Goal: Information Seeking & Learning: Learn about a topic

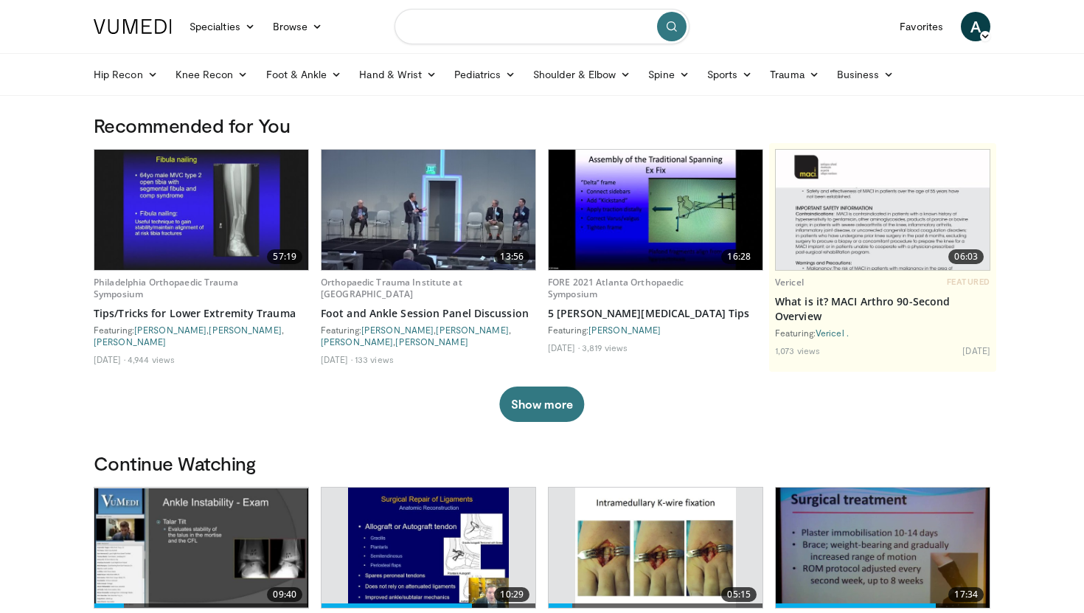
click at [531, 27] on input "Search topics, interventions" at bounding box center [541, 26] width 295 height 35
type input "**********"
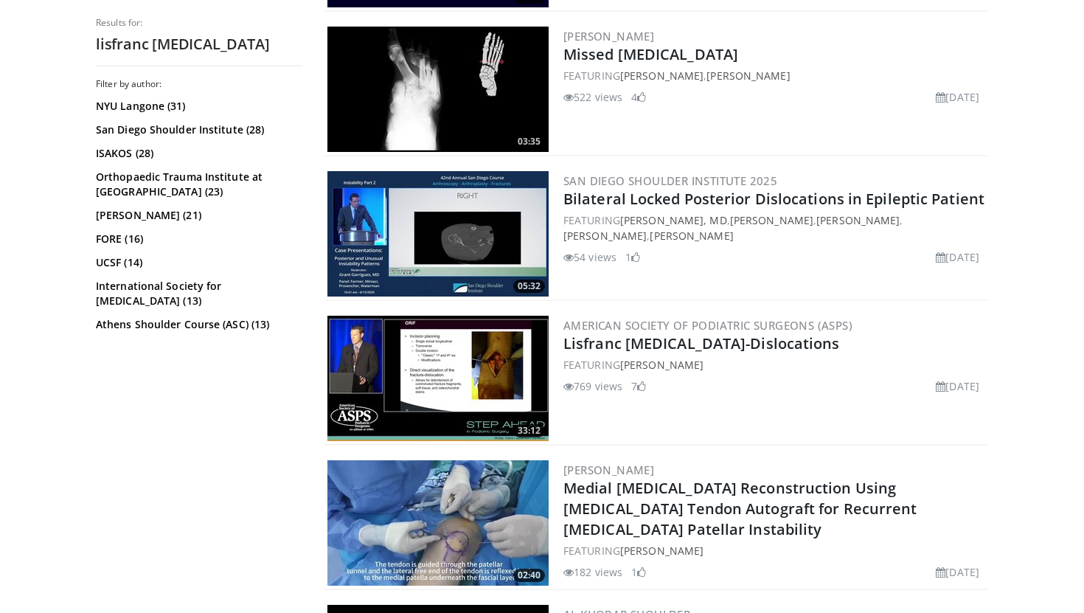
scroll to position [3028, 0]
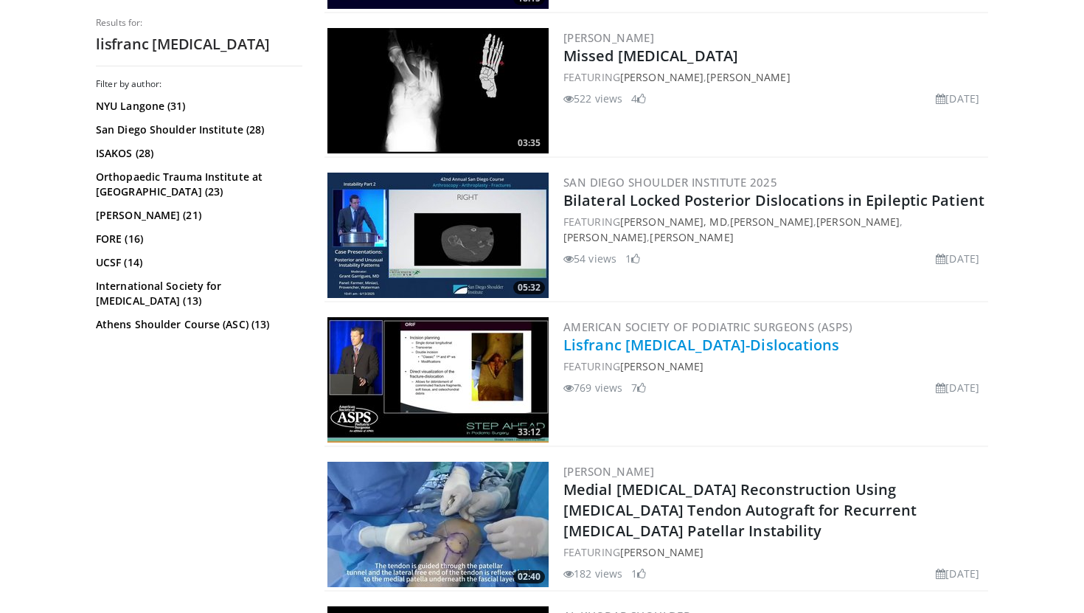
click at [705, 346] on link "Lisfranc Fractures-Dislocations" at bounding box center [701, 345] width 276 height 20
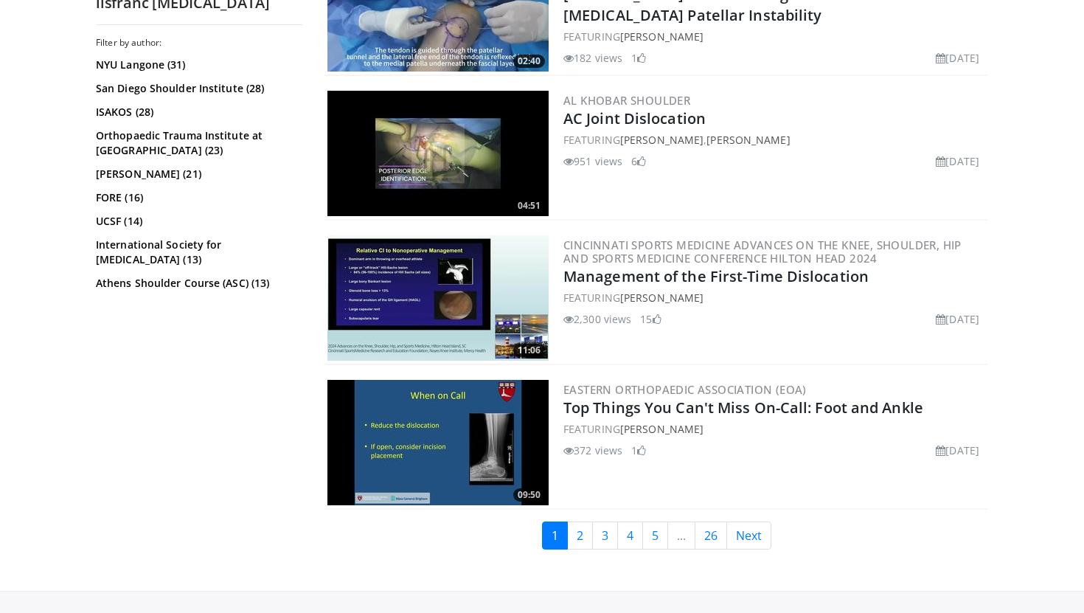
scroll to position [3545, 0]
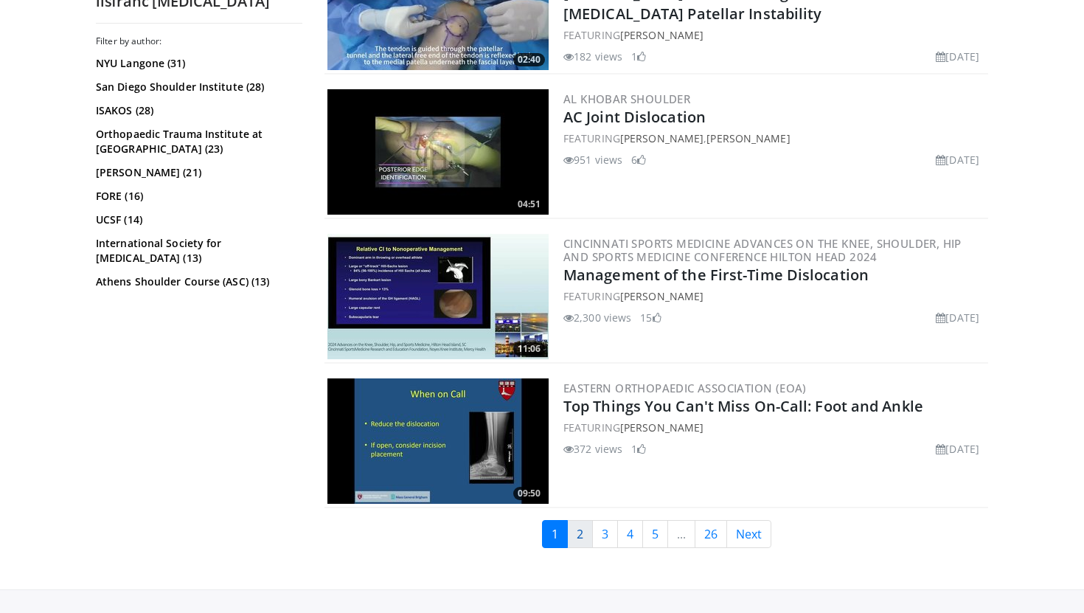
click at [582, 533] on link "2" at bounding box center [580, 534] width 26 height 28
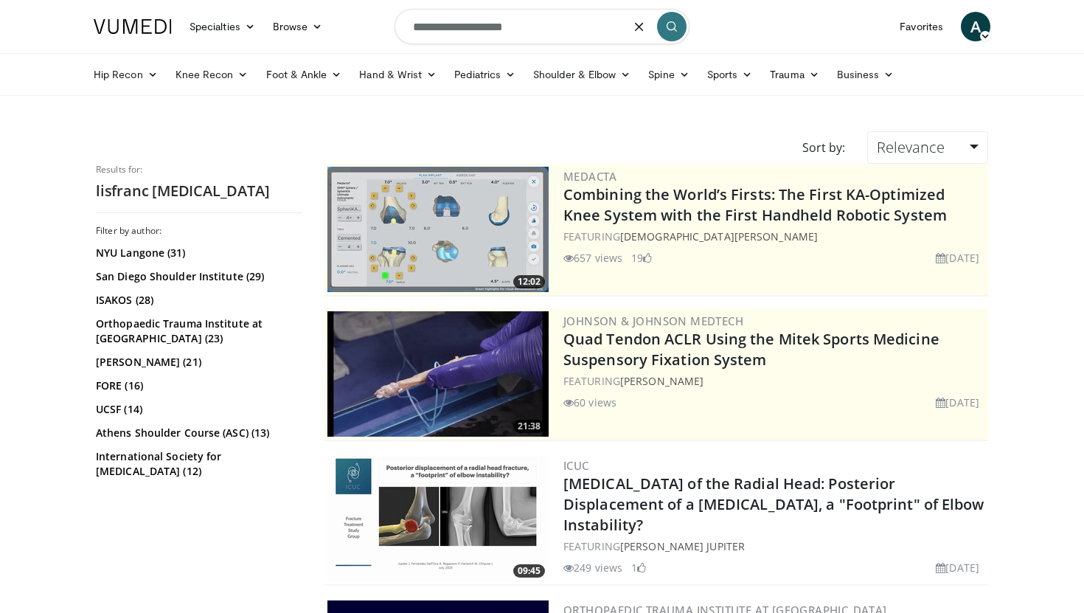
drag, startPoint x: 524, startPoint y: 32, endPoint x: 458, endPoint y: 30, distance: 66.4
click at [458, 30] on input "**********" at bounding box center [541, 26] width 295 height 35
type input "**********"
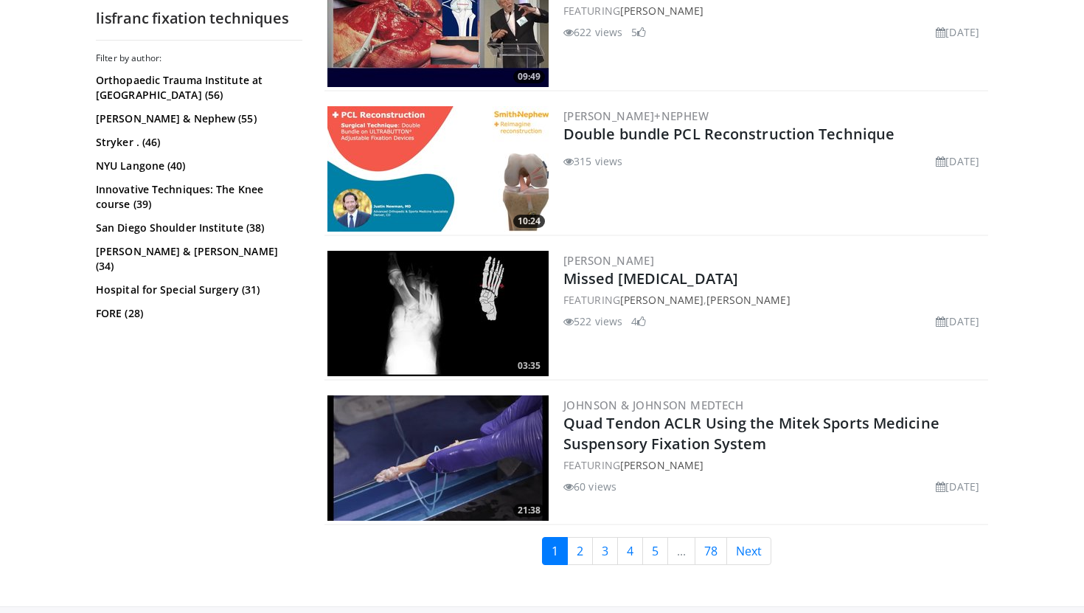
scroll to position [3414, 0]
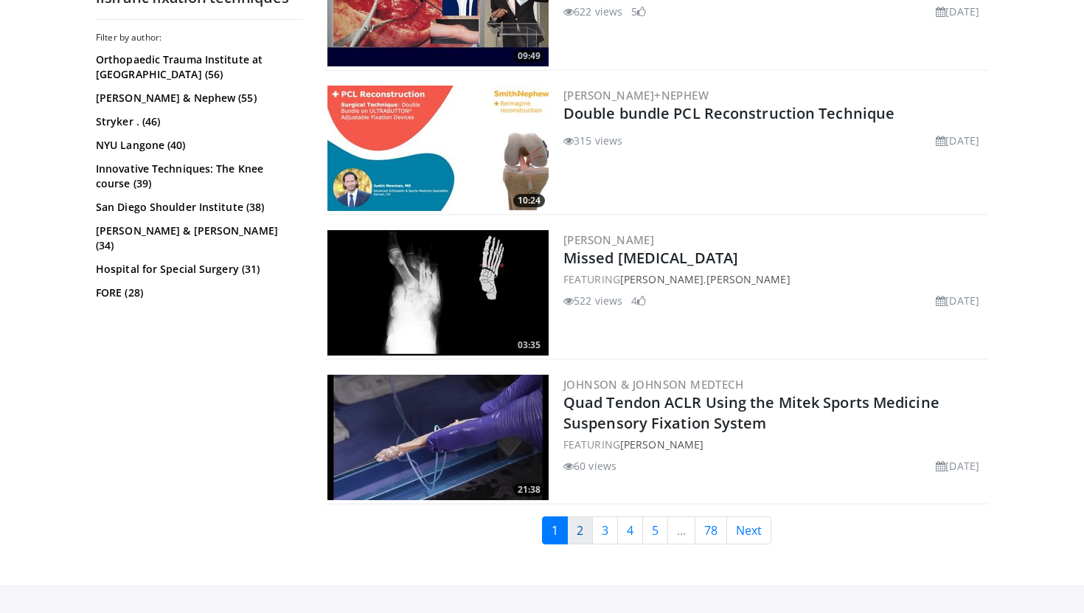
click at [587, 526] on link "2" at bounding box center [580, 530] width 26 height 28
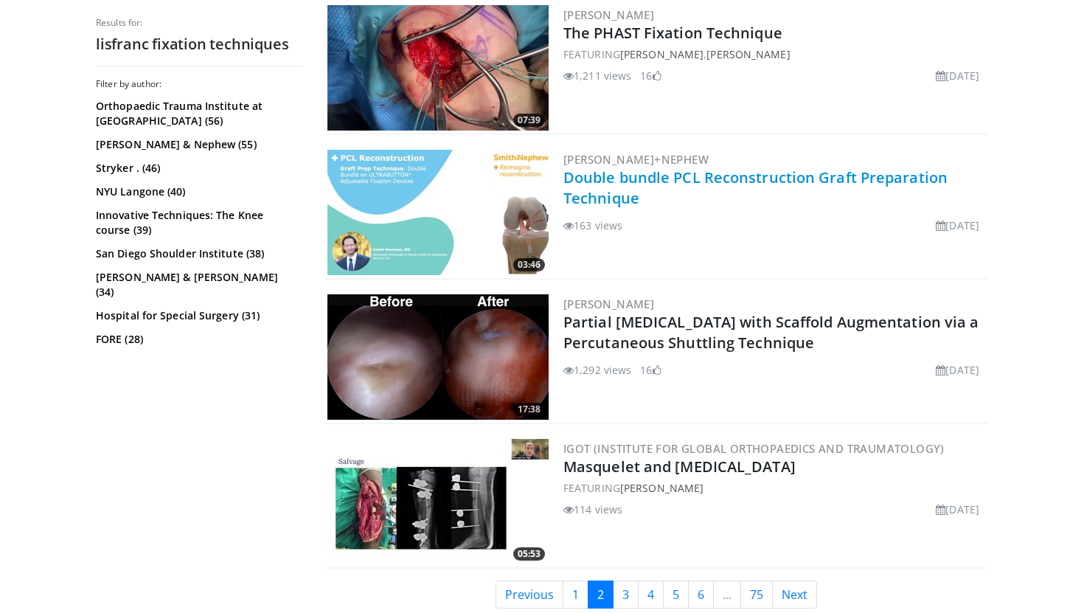
scroll to position [3553, 0]
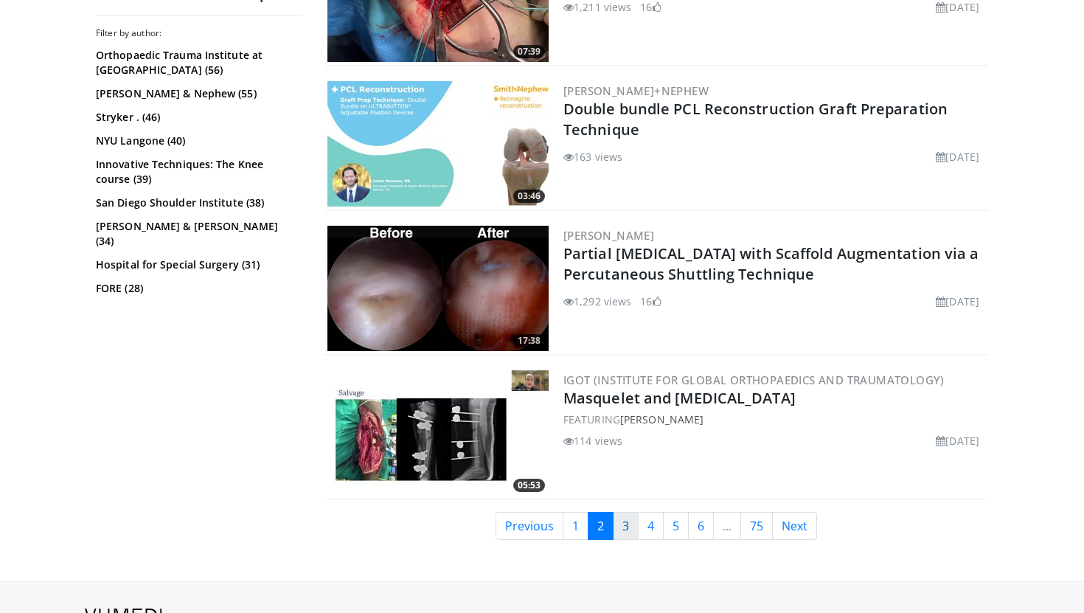
click at [630, 529] on link "3" at bounding box center [626, 526] width 26 height 28
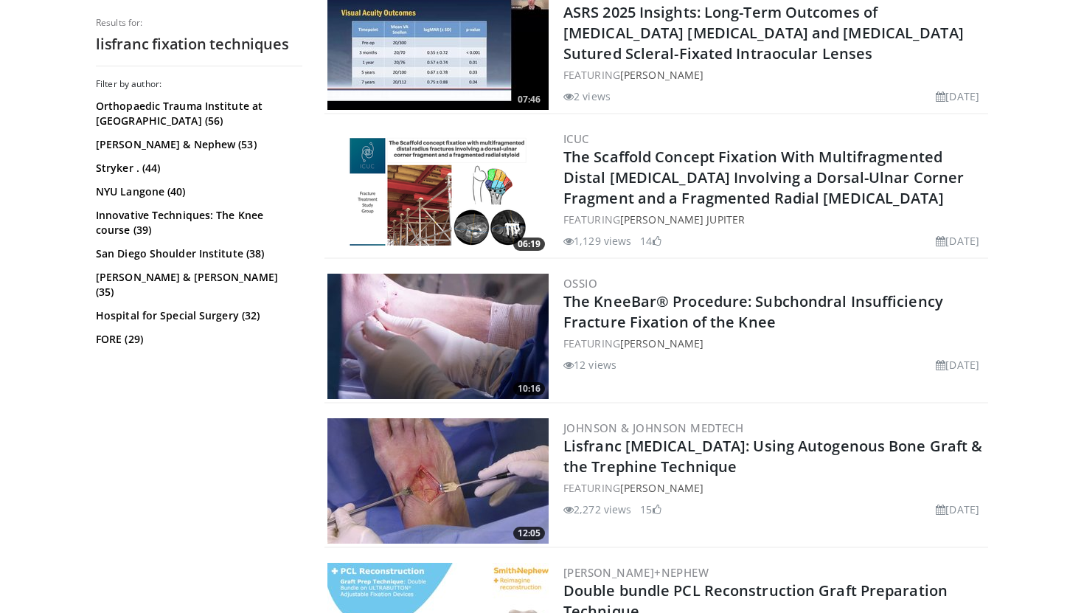
scroll to position [917, 0]
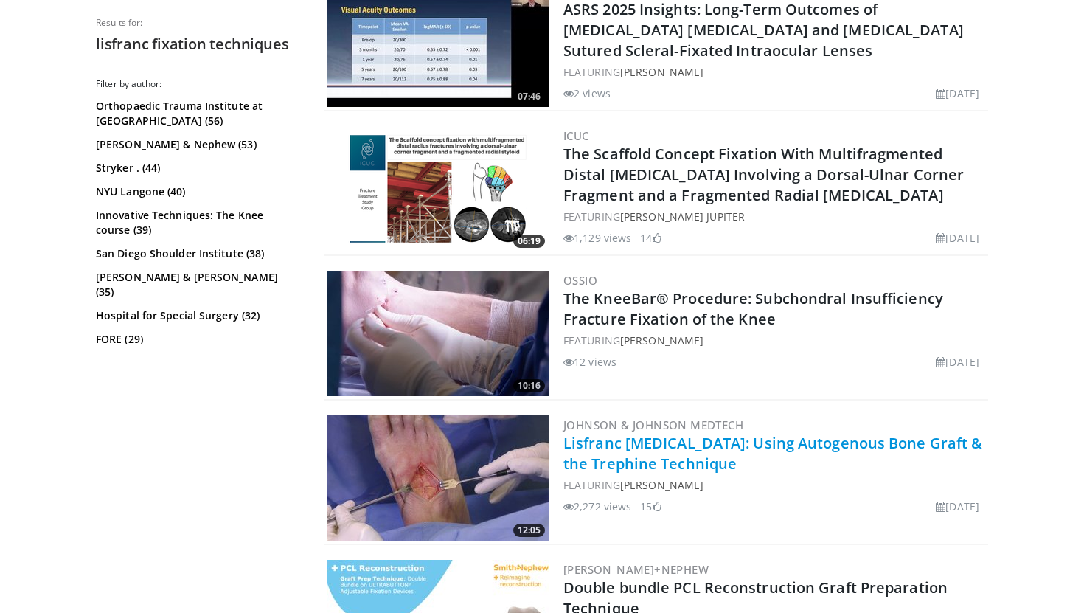
click at [683, 446] on link "Lisfranc [MEDICAL_DATA]: Using Autogenous Bone Graft & the Trephine Technique" at bounding box center [772, 453] width 419 height 41
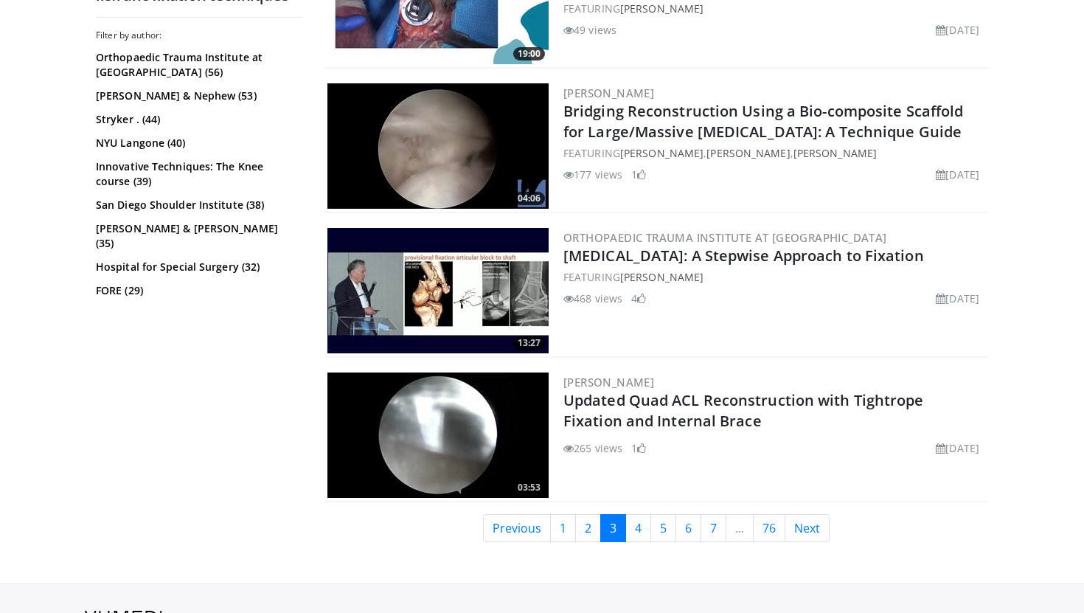
scroll to position [3563, 0]
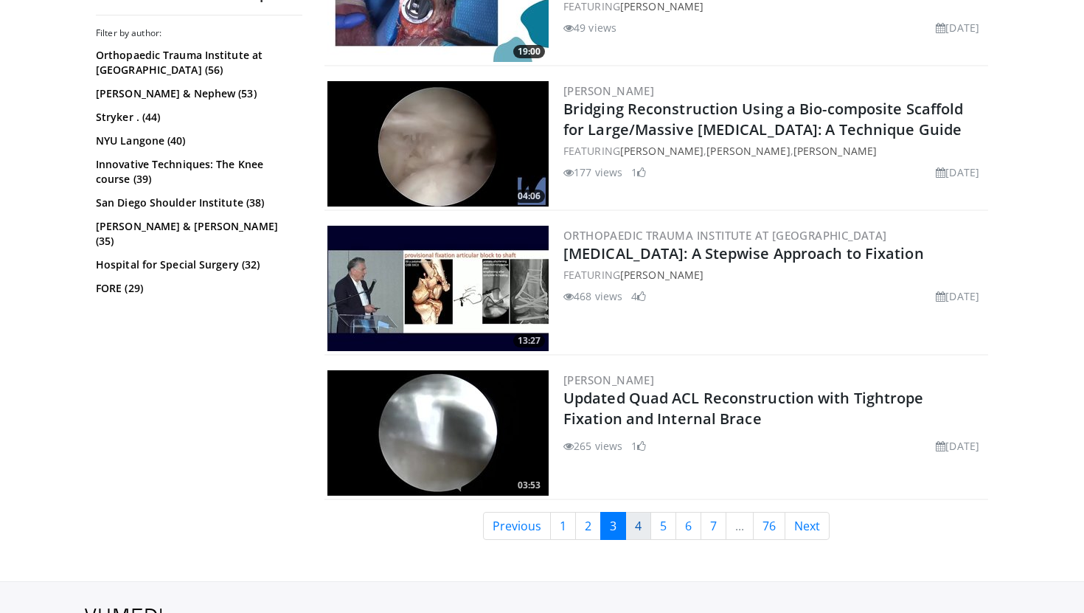
click at [643, 534] on link "4" at bounding box center [638, 526] width 26 height 28
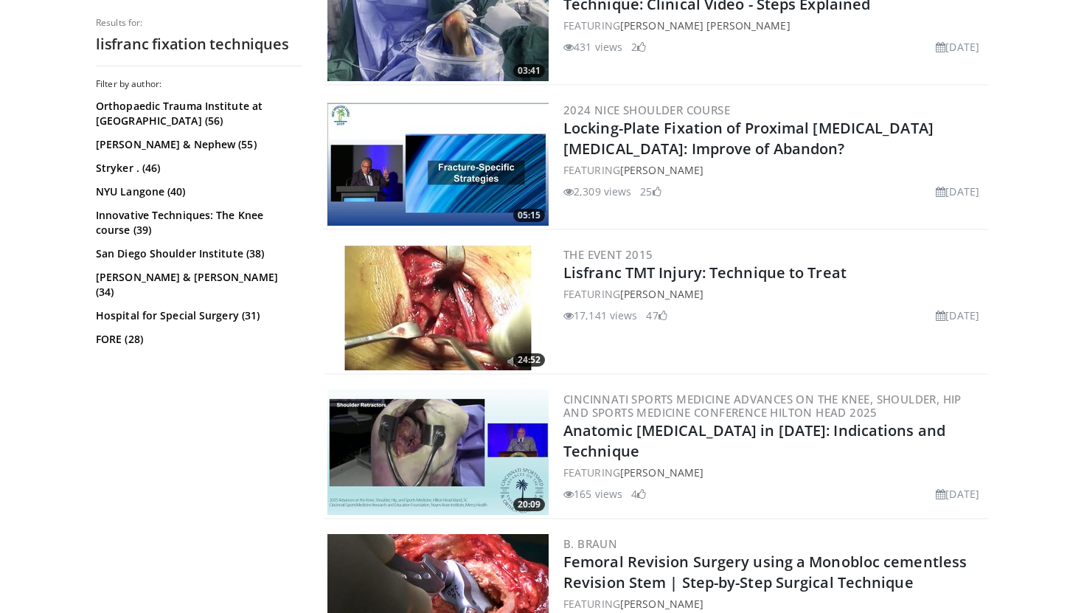
scroll to position [1228, 0]
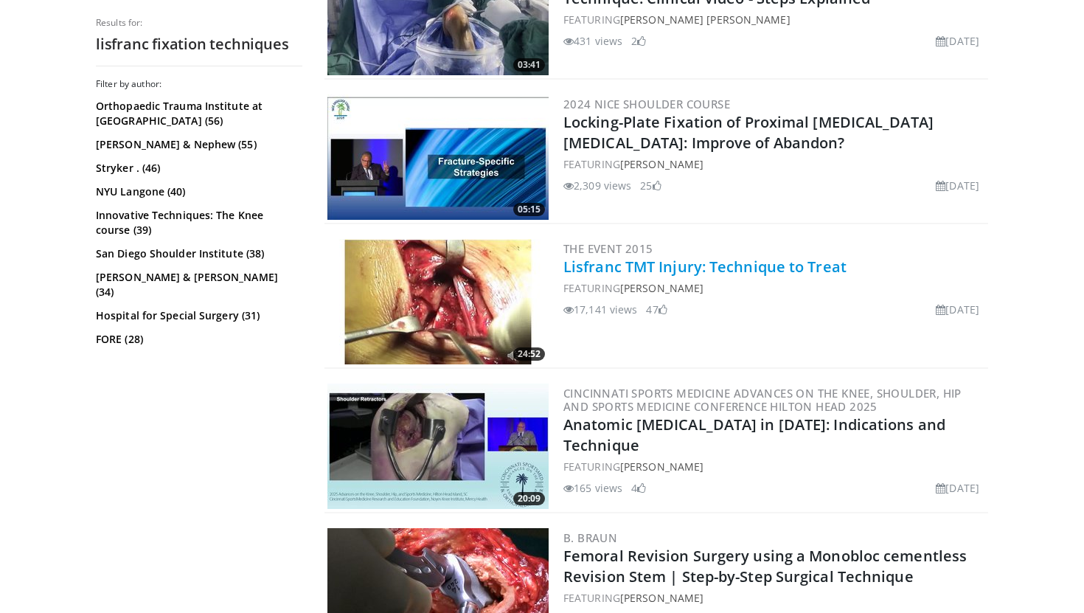
click at [694, 271] on link "Lisfranc TMT Injury: Technique to Treat" at bounding box center [704, 267] width 283 height 20
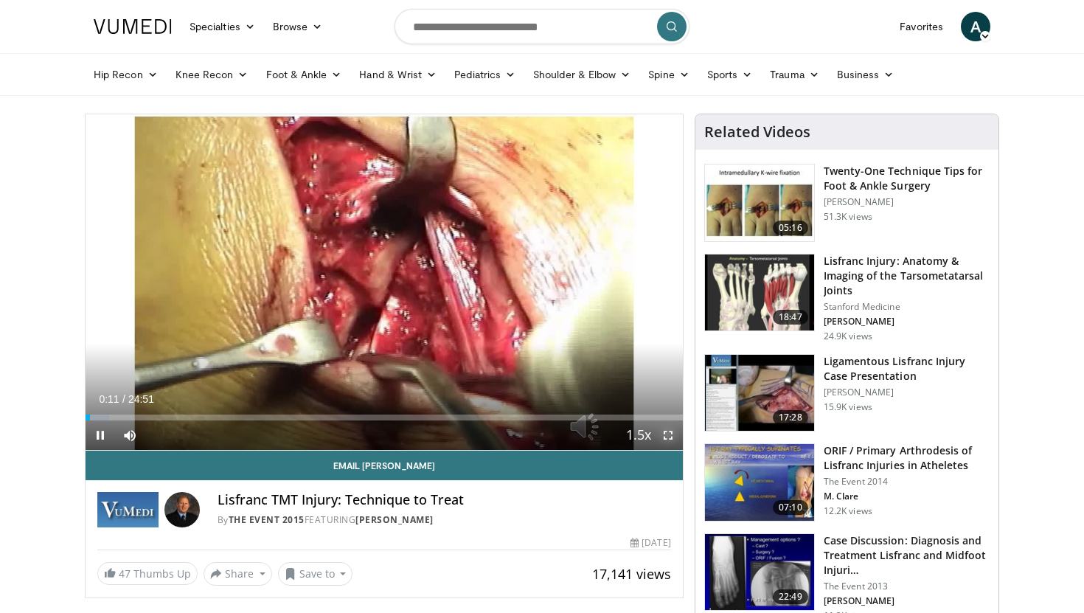
click at [660, 430] on span "Video Player" at bounding box center [667, 434] width 29 height 29
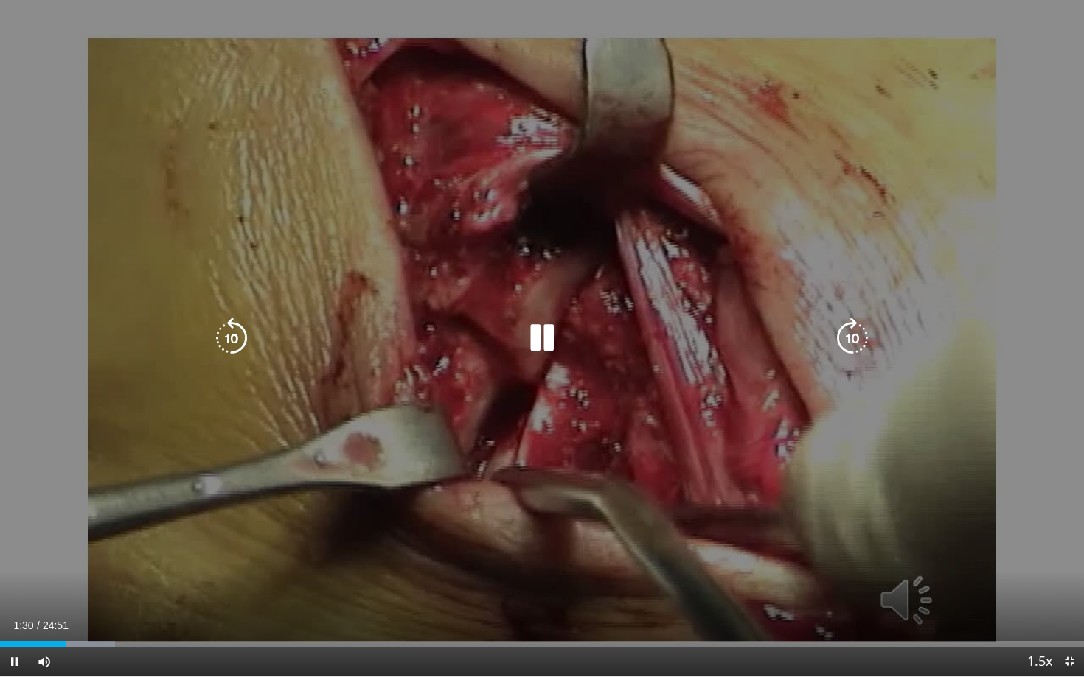
click at [542, 328] on icon "Video Player" at bounding box center [541, 338] width 41 height 41
click at [539, 341] on icon "Video Player" at bounding box center [541, 338] width 41 height 41
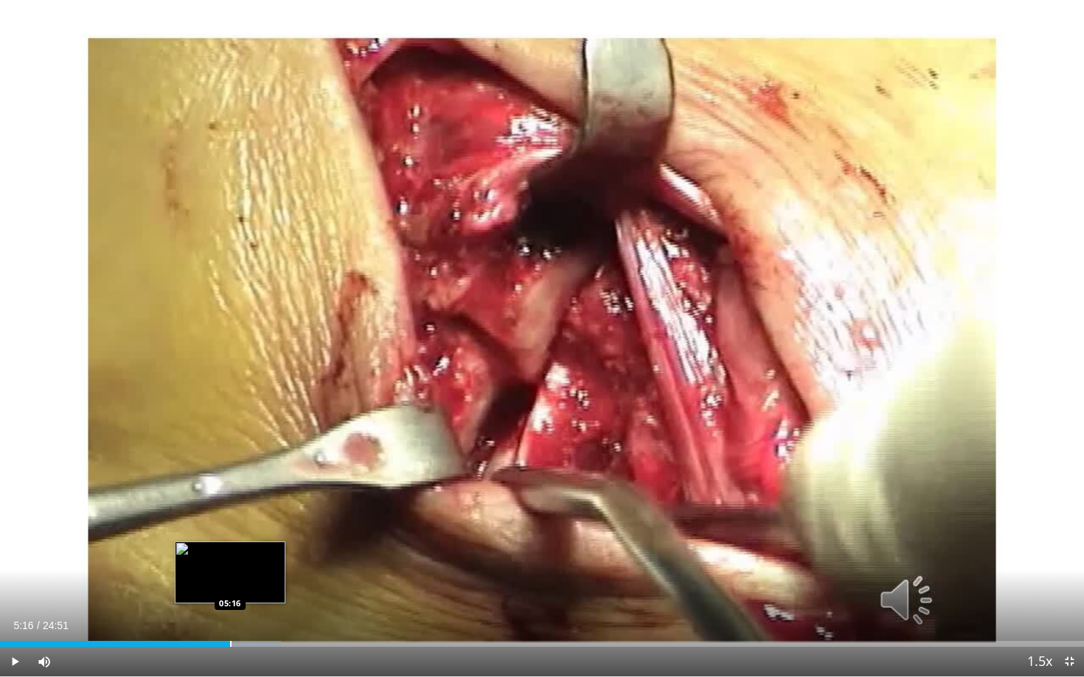
click at [230, 612] on div "Progress Bar" at bounding box center [230, 644] width 1 height 6
click at [218, 612] on div "Progress Bar" at bounding box center [218, 644] width 1 height 6
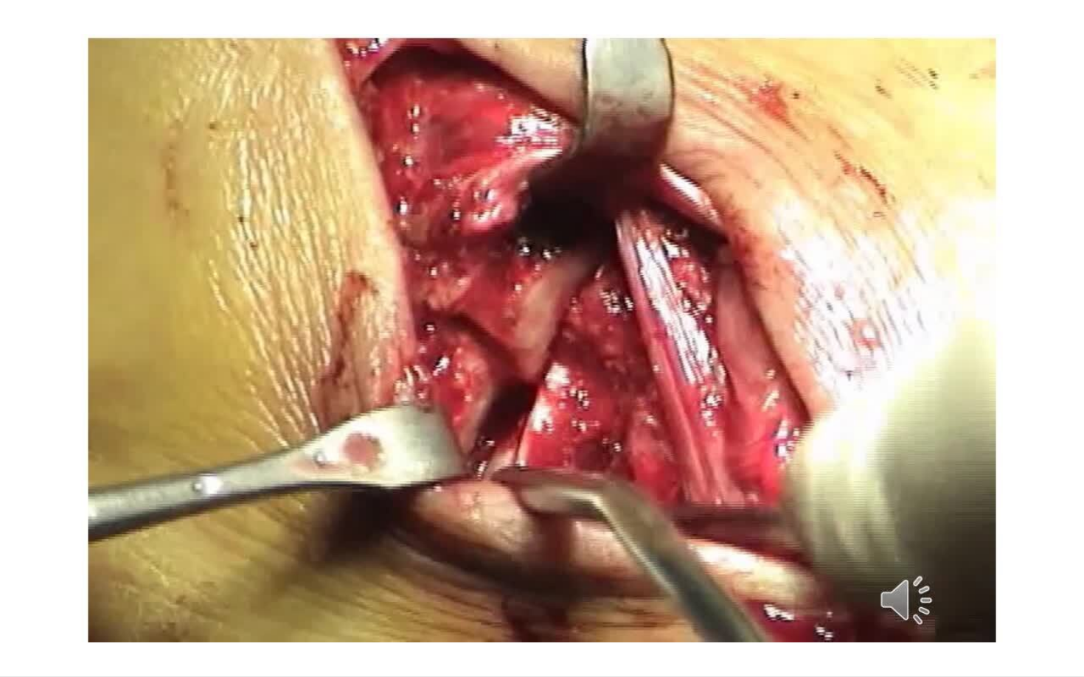
click at [10, 612] on video-js "**********" at bounding box center [542, 338] width 1084 height 677
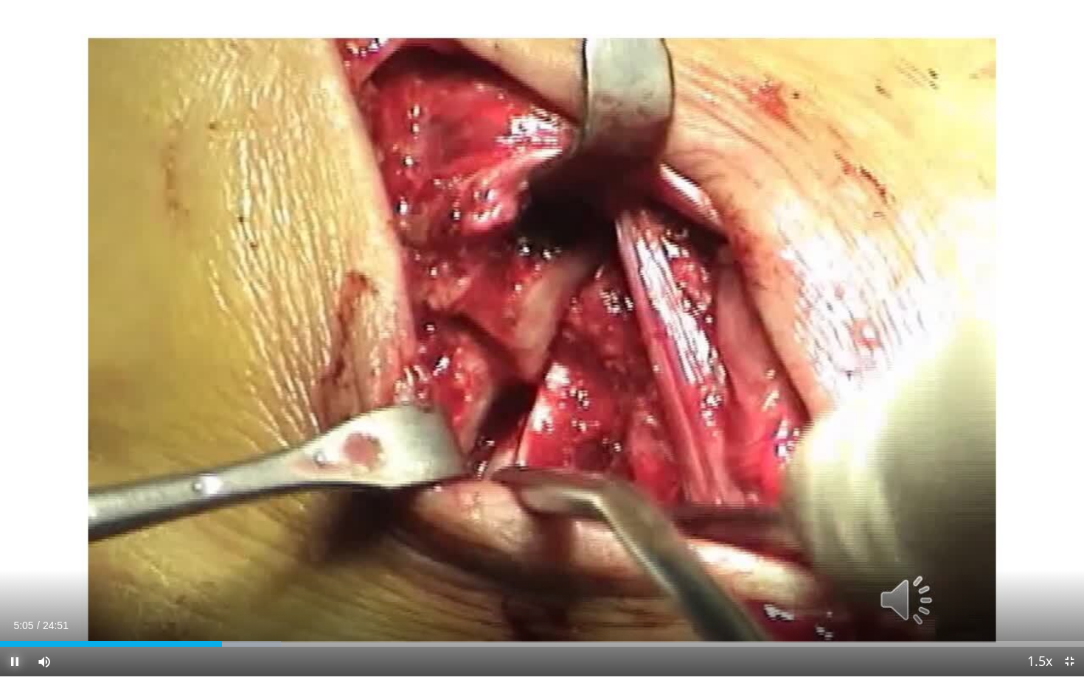
click at [14, 612] on span "Video Player" at bounding box center [14, 661] width 29 height 29
click at [19, 612] on span "Video Player" at bounding box center [14, 661] width 29 height 29
click at [21, 612] on span "Video Player" at bounding box center [14, 661] width 29 height 29
click at [17, 612] on span "Video Player" at bounding box center [14, 661] width 29 height 29
click at [12, 612] on span "Video Player" at bounding box center [14, 661] width 29 height 29
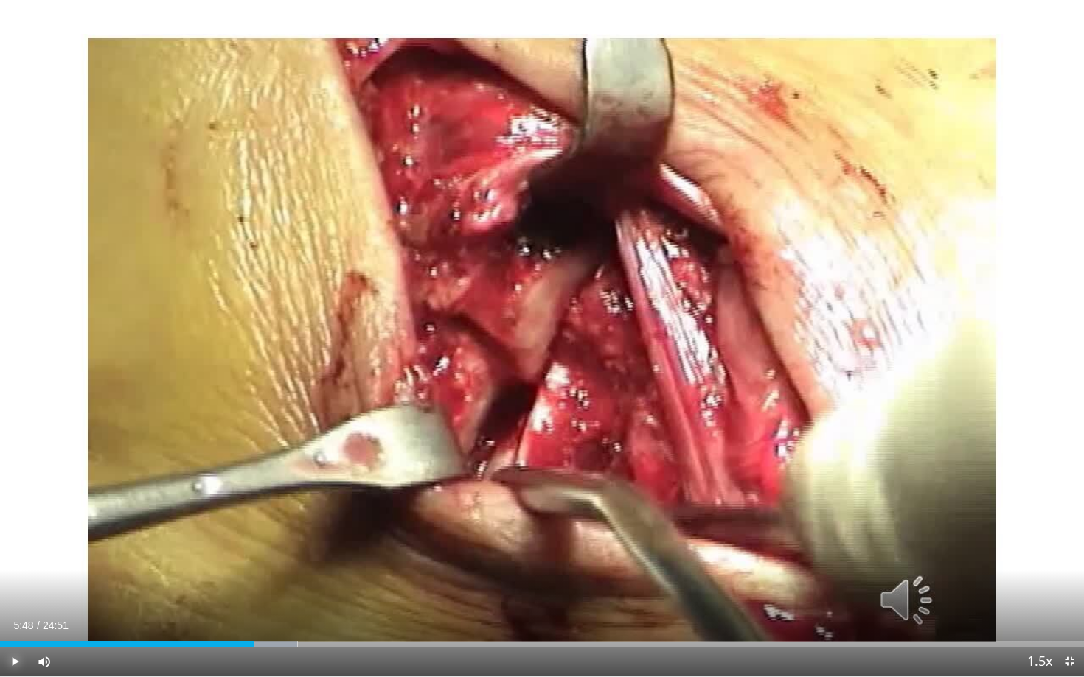
click at [15, 612] on span "Video Player" at bounding box center [14, 661] width 29 height 29
click at [24, 612] on span "Video Player" at bounding box center [14, 661] width 29 height 29
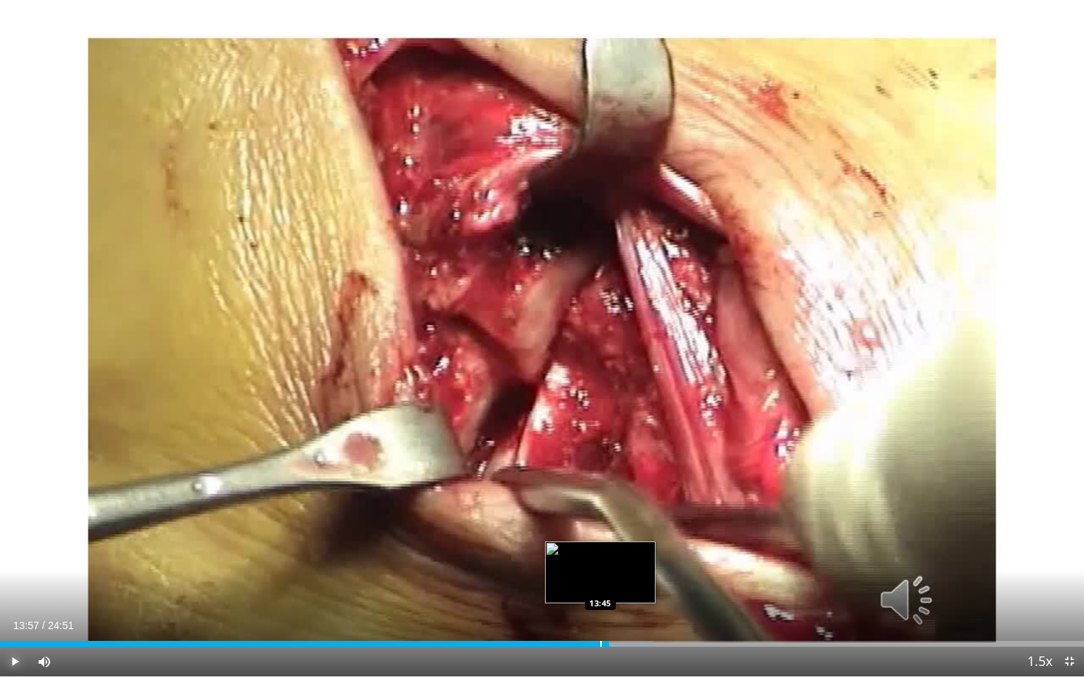
click at [600, 612] on div "Progress Bar" at bounding box center [600, 644] width 1 height 6
click at [14, 612] on span "Video Player" at bounding box center [14, 661] width 29 height 29
click at [605, 612] on div "Progress Bar" at bounding box center [605, 644] width 1 height 6
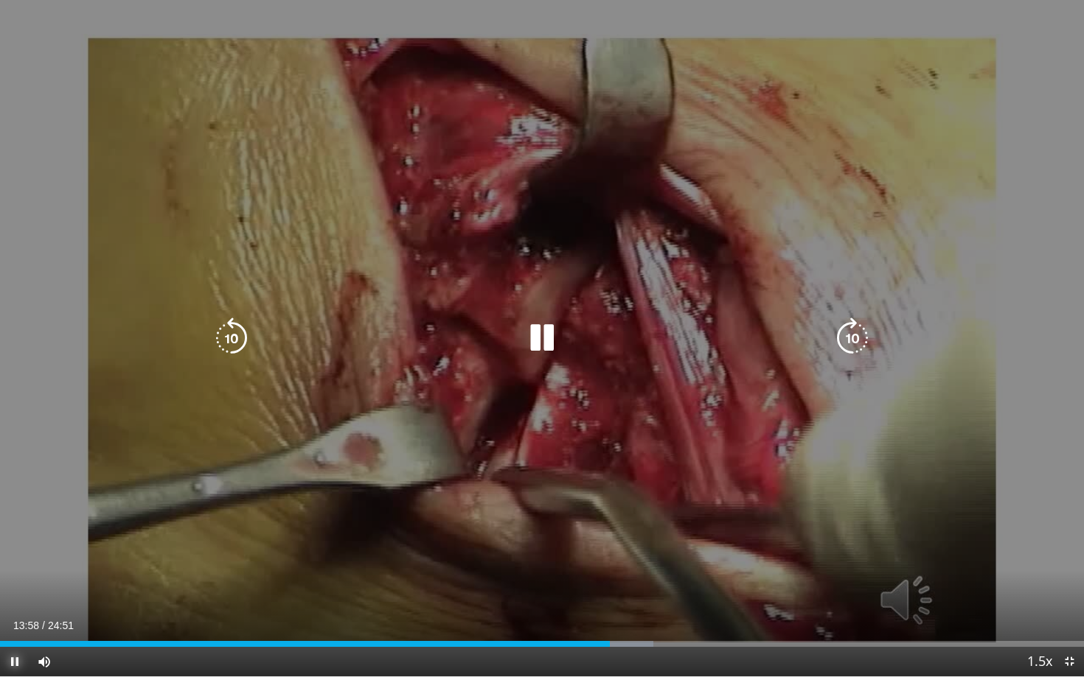
click at [14, 612] on span "Video Player" at bounding box center [14, 661] width 29 height 29
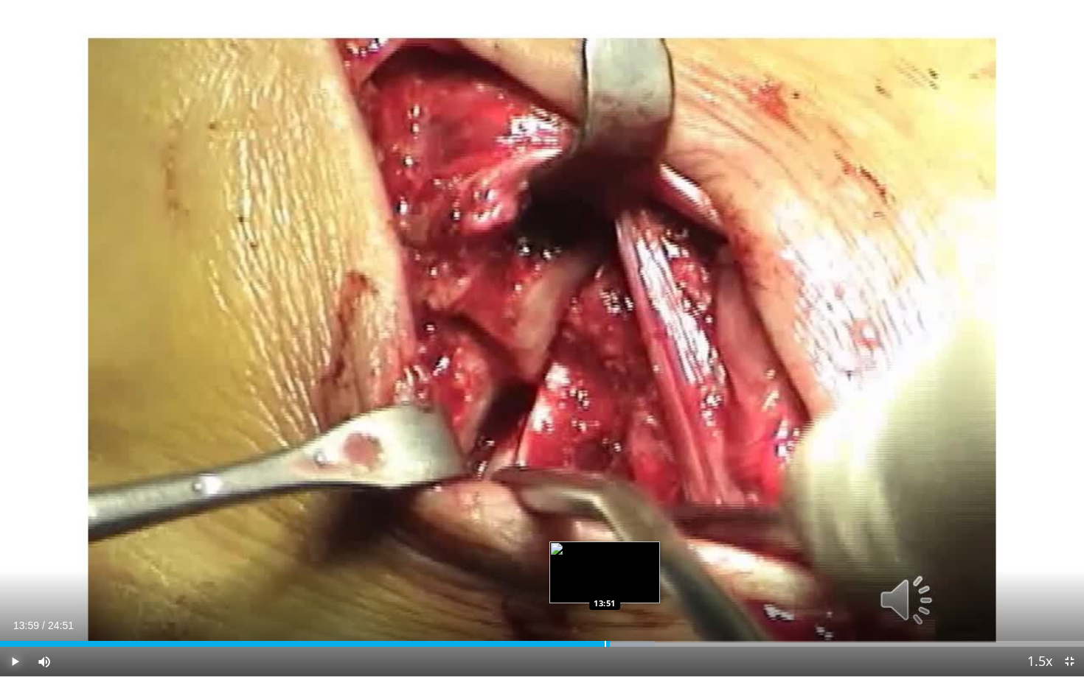
click at [604, 612] on div "Progress Bar" at bounding box center [604, 644] width 1 height 6
click at [14, 612] on span "Video Player" at bounding box center [14, 661] width 29 height 29
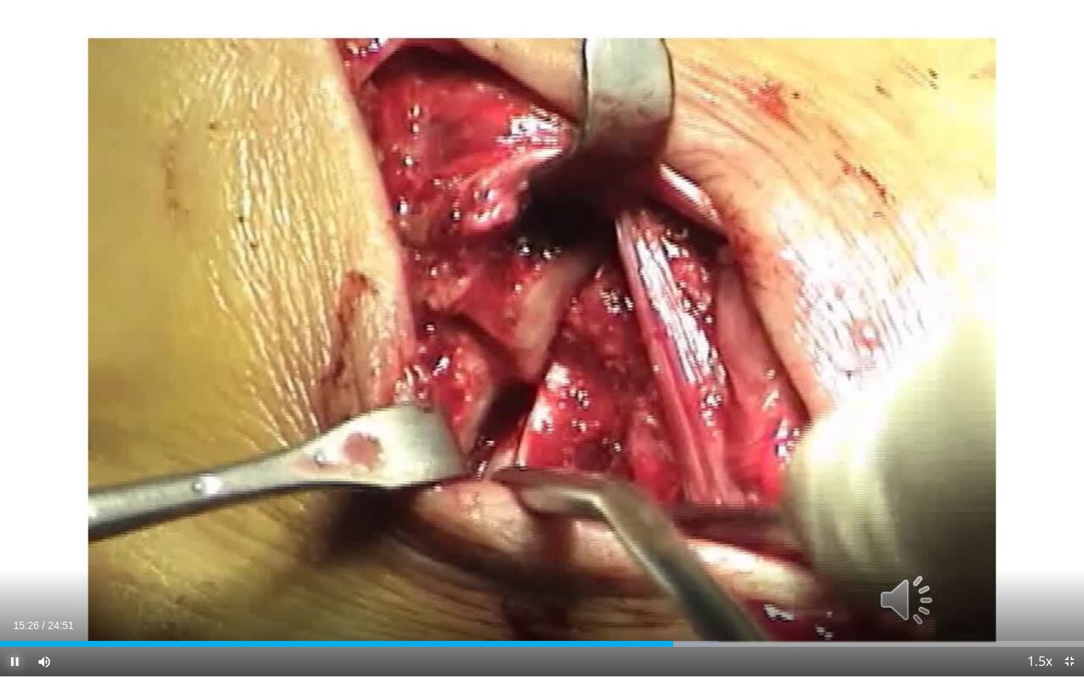
click at [15, 612] on span "Video Player" at bounding box center [14, 661] width 29 height 29
click at [669, 612] on div "Current Time 15:26 / Duration 24:51 Play Skip Backward Skip Forward Mute 0% Loa…" at bounding box center [542, 661] width 1084 height 29
click at [669, 612] on div "Progress Bar" at bounding box center [669, 644] width 1 height 6
click at [18, 612] on span "Video Player" at bounding box center [14, 661] width 29 height 29
click at [14, 612] on span "Video Player" at bounding box center [14, 661] width 29 height 29
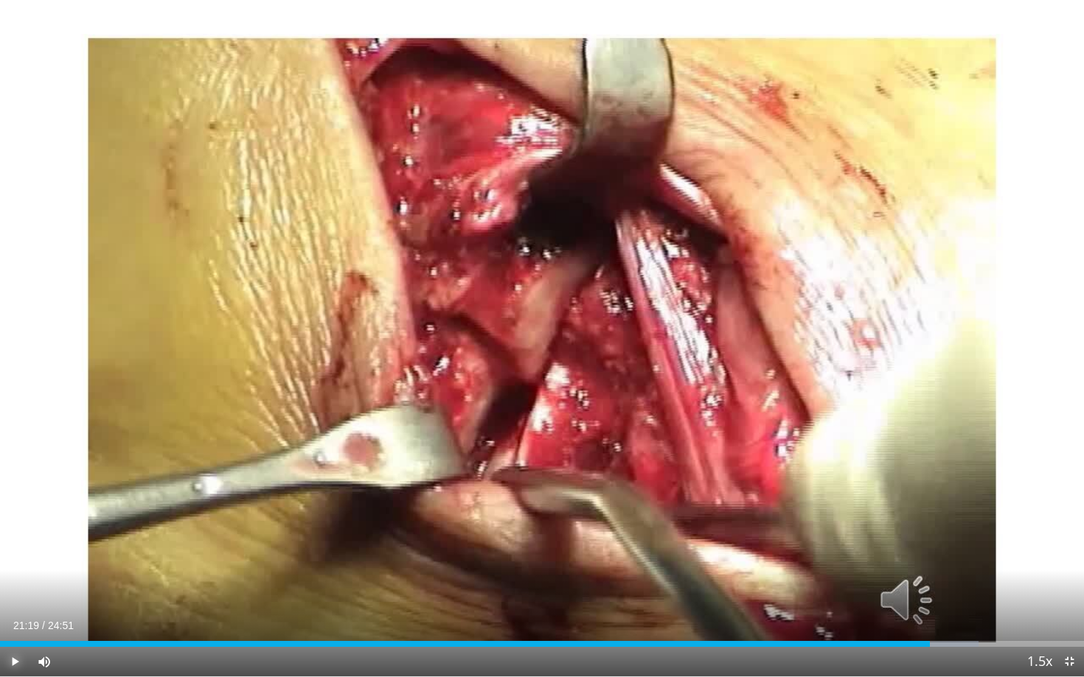
click at [17, 612] on span "Video Player" at bounding box center [14, 661] width 29 height 29
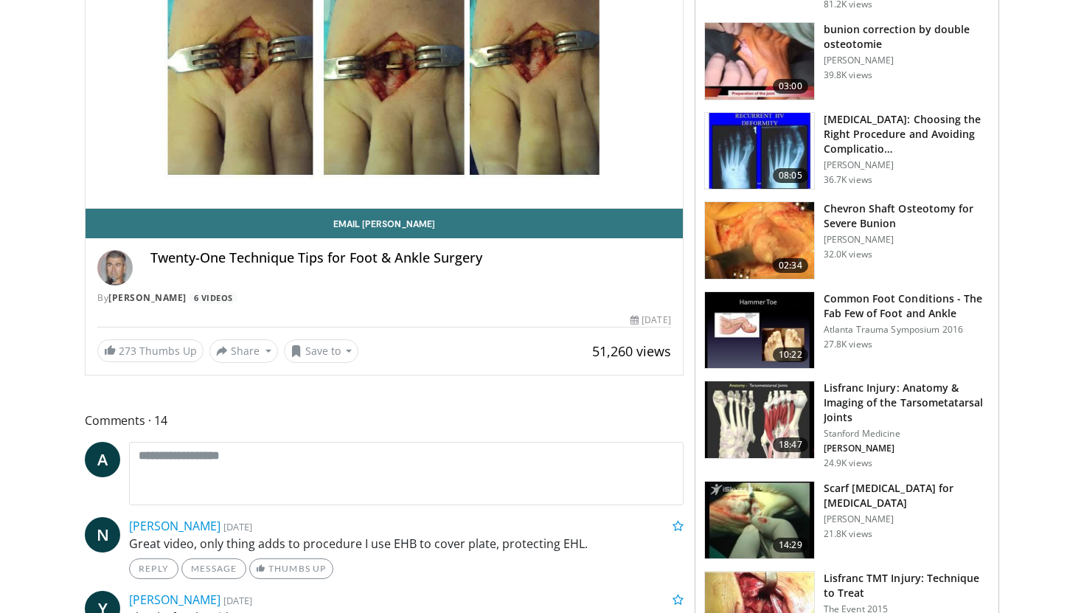
scroll to position [344, 0]
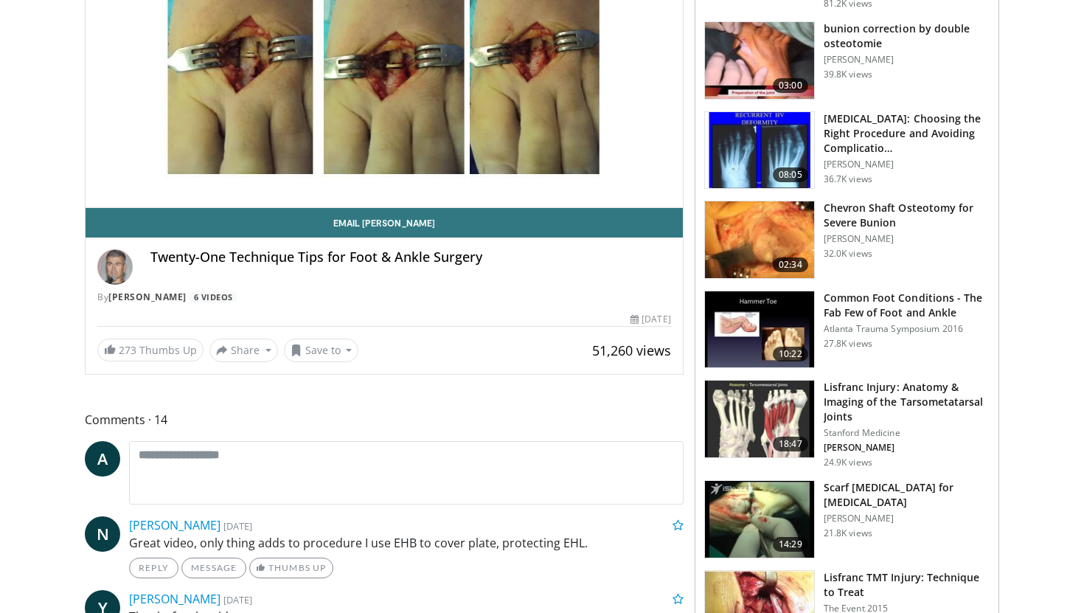
click at [865, 380] on h3 "Lisfranc Injury: Anatomy & Imaging of the Tarsometatarsal Joints" at bounding box center [906, 402] width 166 height 44
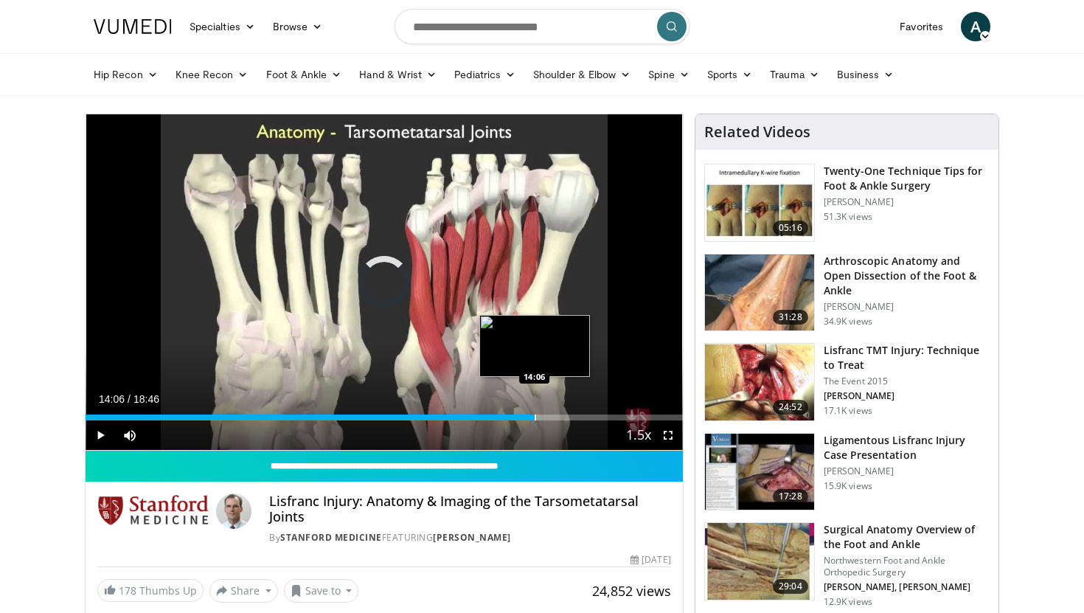
click at [534, 414] on div "Progress Bar" at bounding box center [534, 417] width 1 height 6
click at [561, 415] on div "Progress Bar" at bounding box center [561, 417] width 1 height 6
